Goal: Task Accomplishment & Management: Use online tool/utility

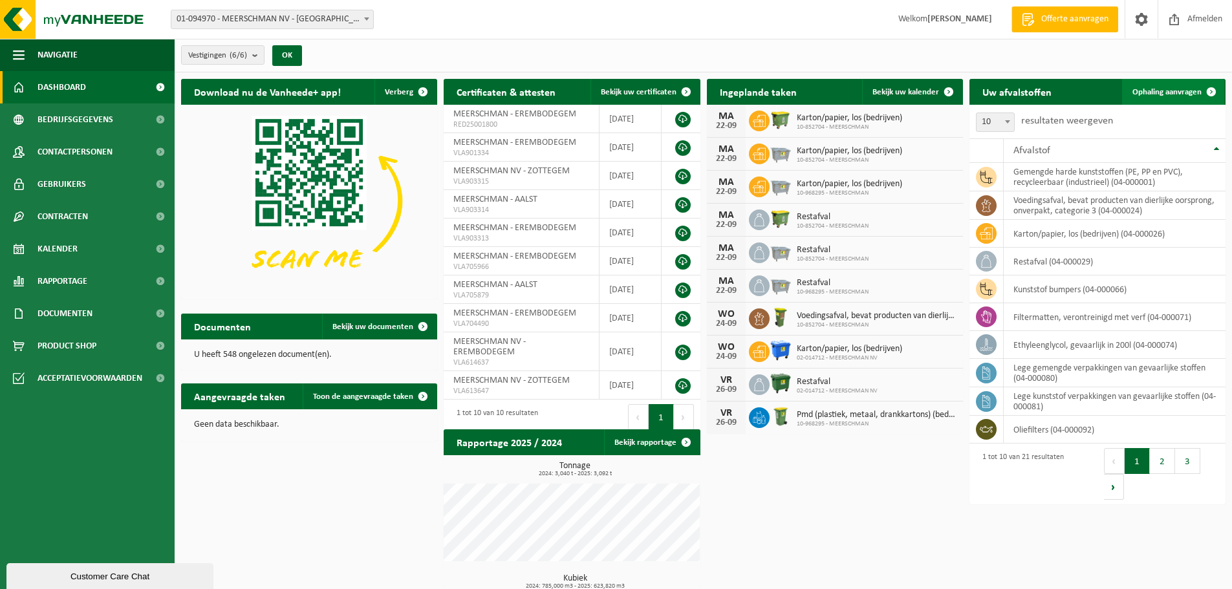
click at [1156, 94] on span "Ophaling aanvragen" at bounding box center [1166, 92] width 69 height 8
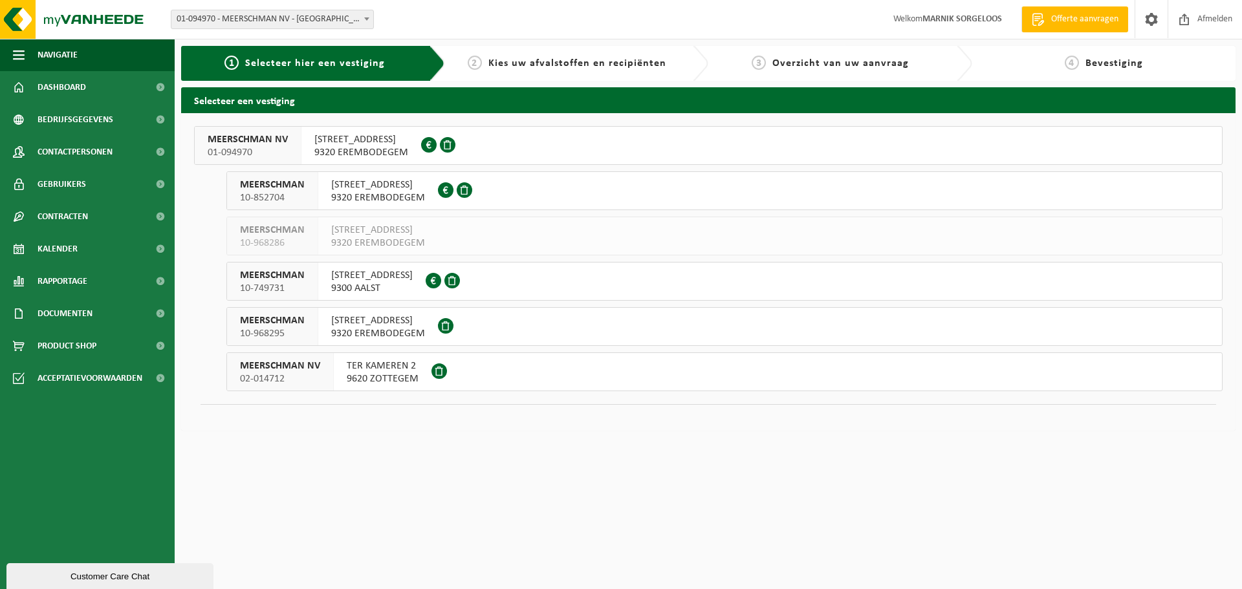
click at [385, 332] on span "9320 EREMBODEGEM" at bounding box center [378, 333] width 94 height 13
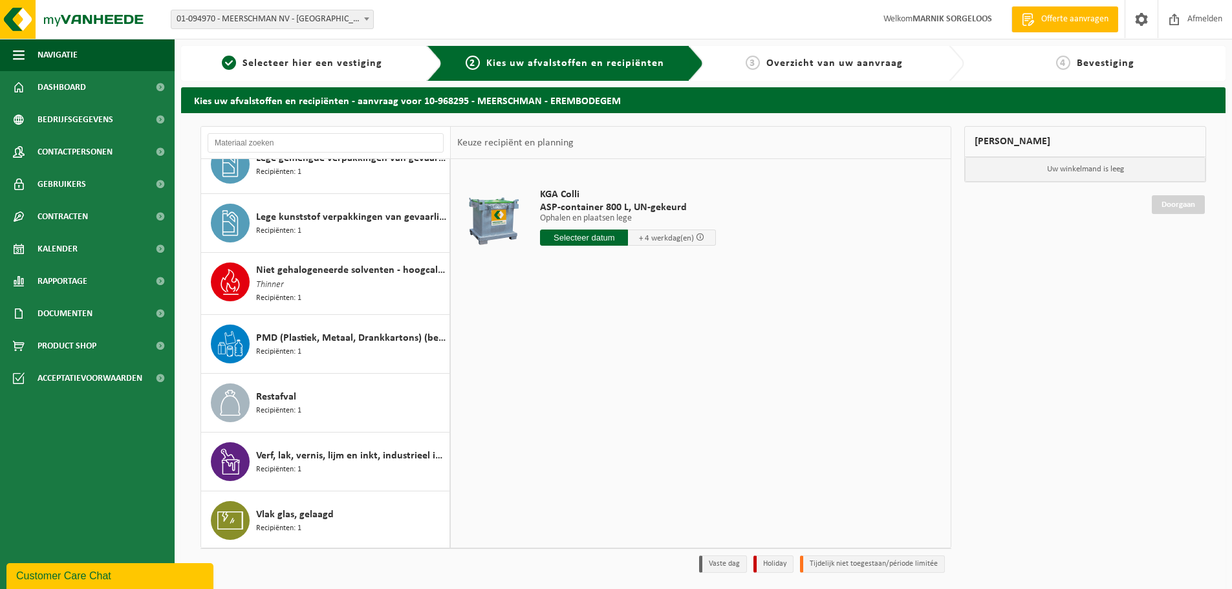
scroll to position [43, 0]
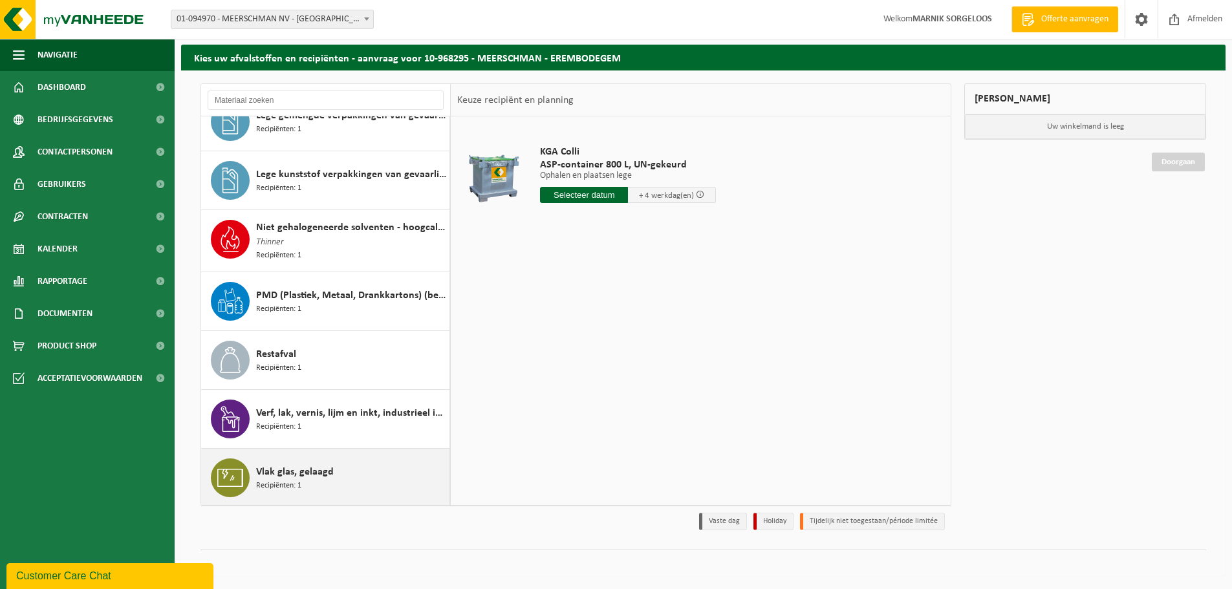
click at [274, 481] on span "Recipiënten: 1" at bounding box center [278, 486] width 45 height 12
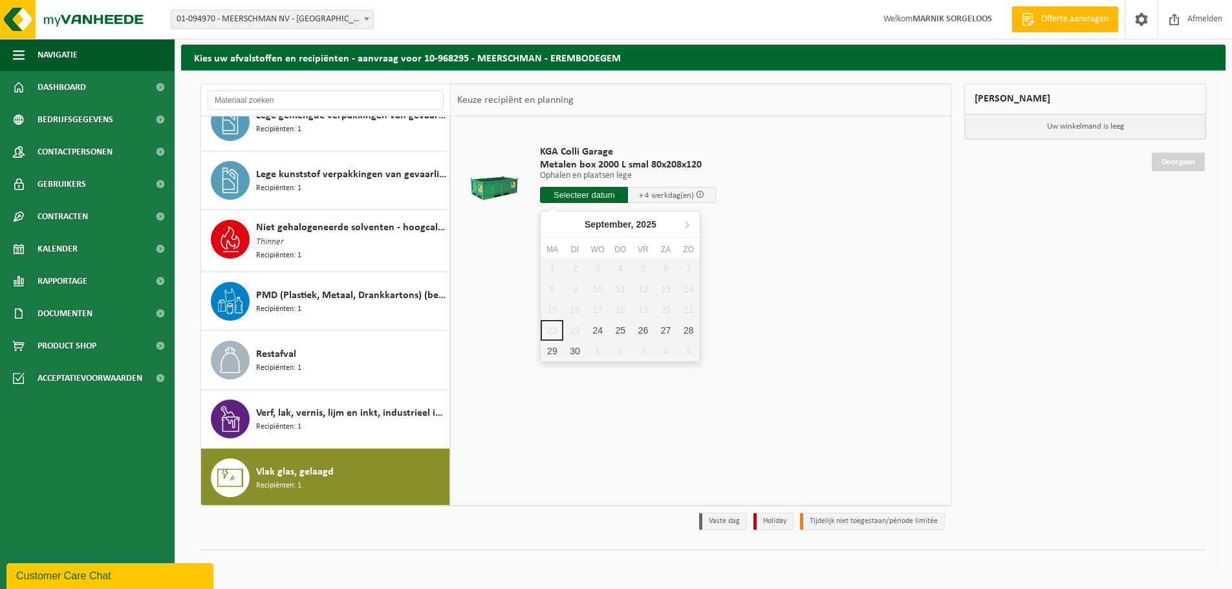
click at [581, 194] on input "text" at bounding box center [584, 195] width 88 height 16
click at [593, 332] on div "24" at bounding box center [598, 330] width 23 height 21
type input "Van 2025-09-24"
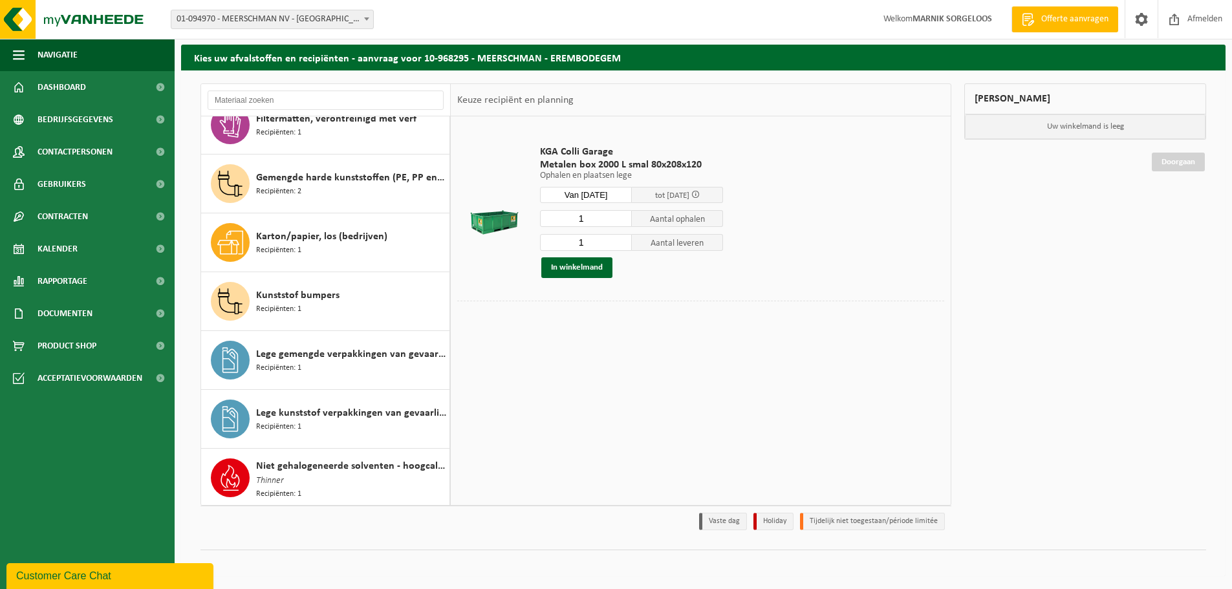
scroll to position [0, 0]
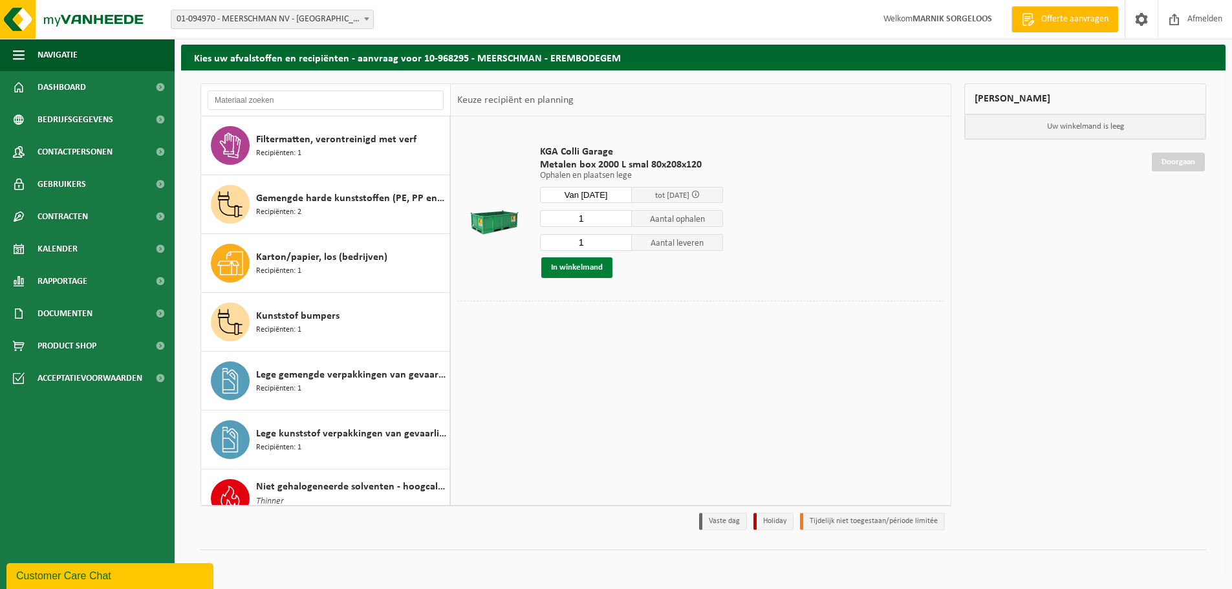
click at [588, 269] on button "In winkelmand" at bounding box center [576, 267] width 71 height 21
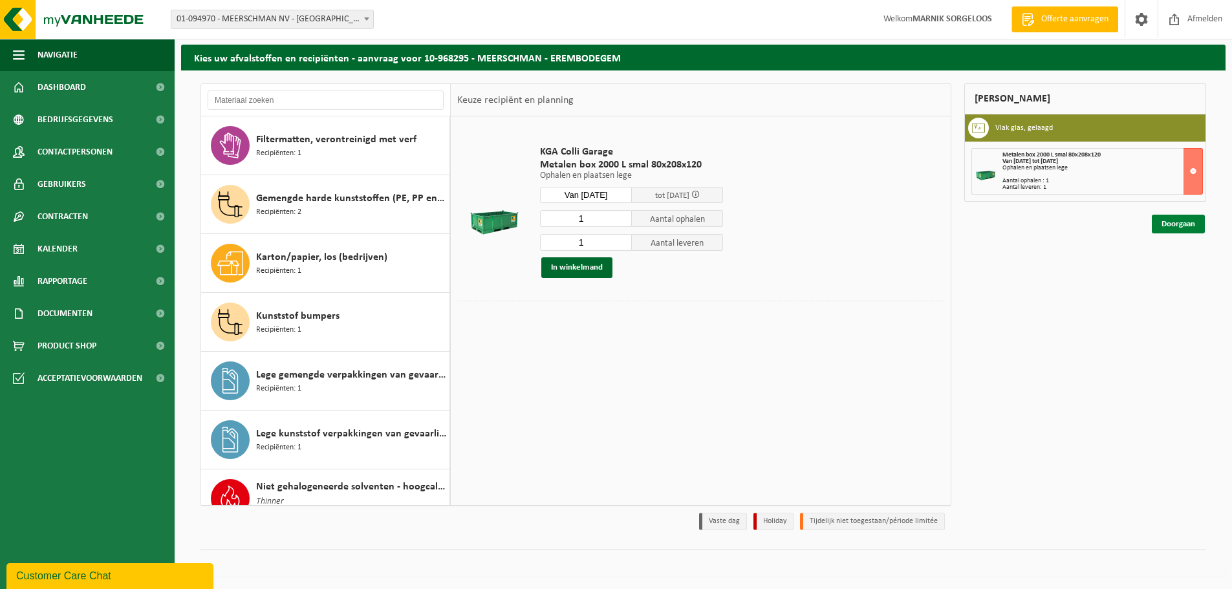
click at [1176, 222] on link "Doorgaan" at bounding box center [1178, 224] width 53 height 19
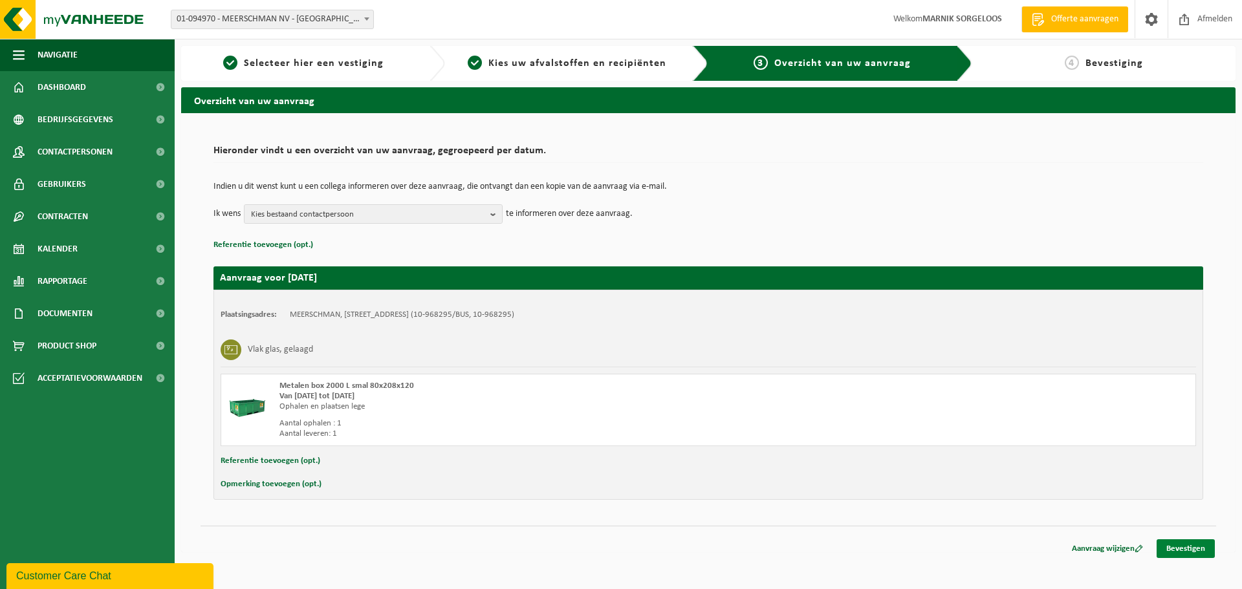
click at [1180, 550] on link "Bevestigen" at bounding box center [1185, 548] width 58 height 19
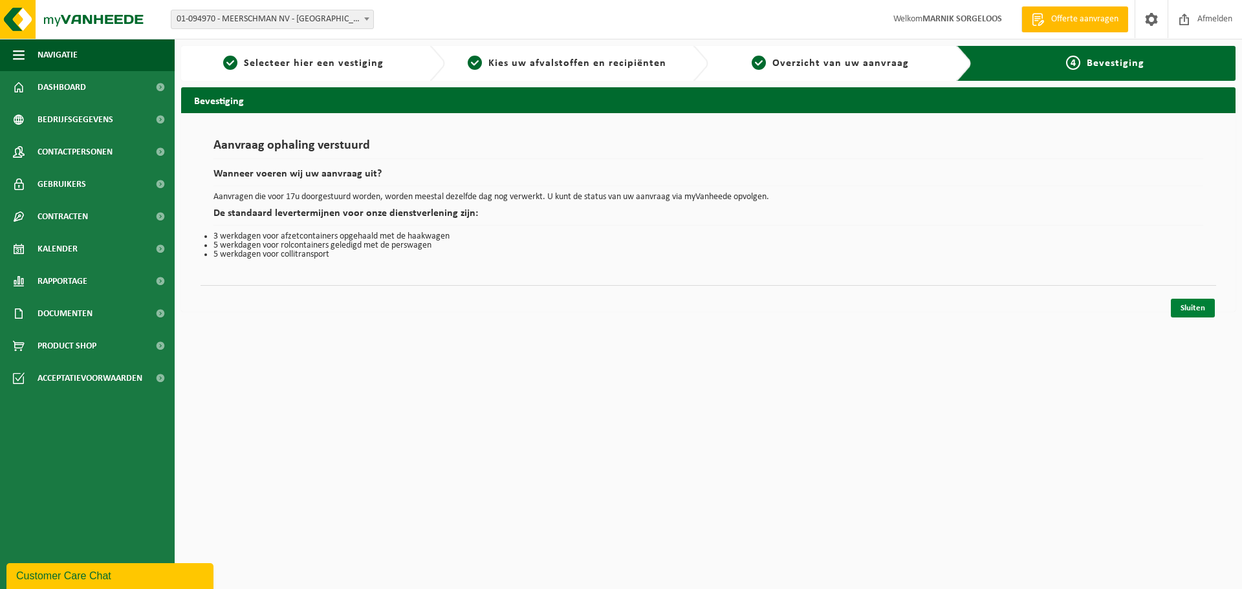
click at [1190, 307] on link "Sluiten" at bounding box center [1193, 308] width 44 height 19
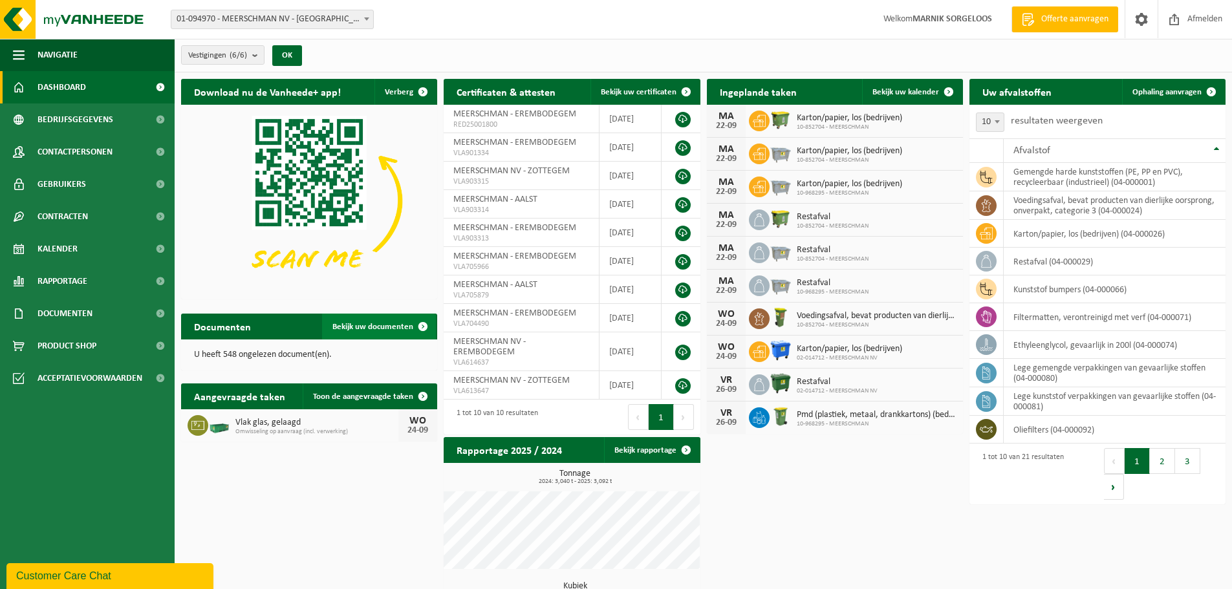
click at [358, 329] on span "Bekijk uw documenten" at bounding box center [372, 327] width 81 height 8
